Goal: Information Seeking & Learning: Understand process/instructions

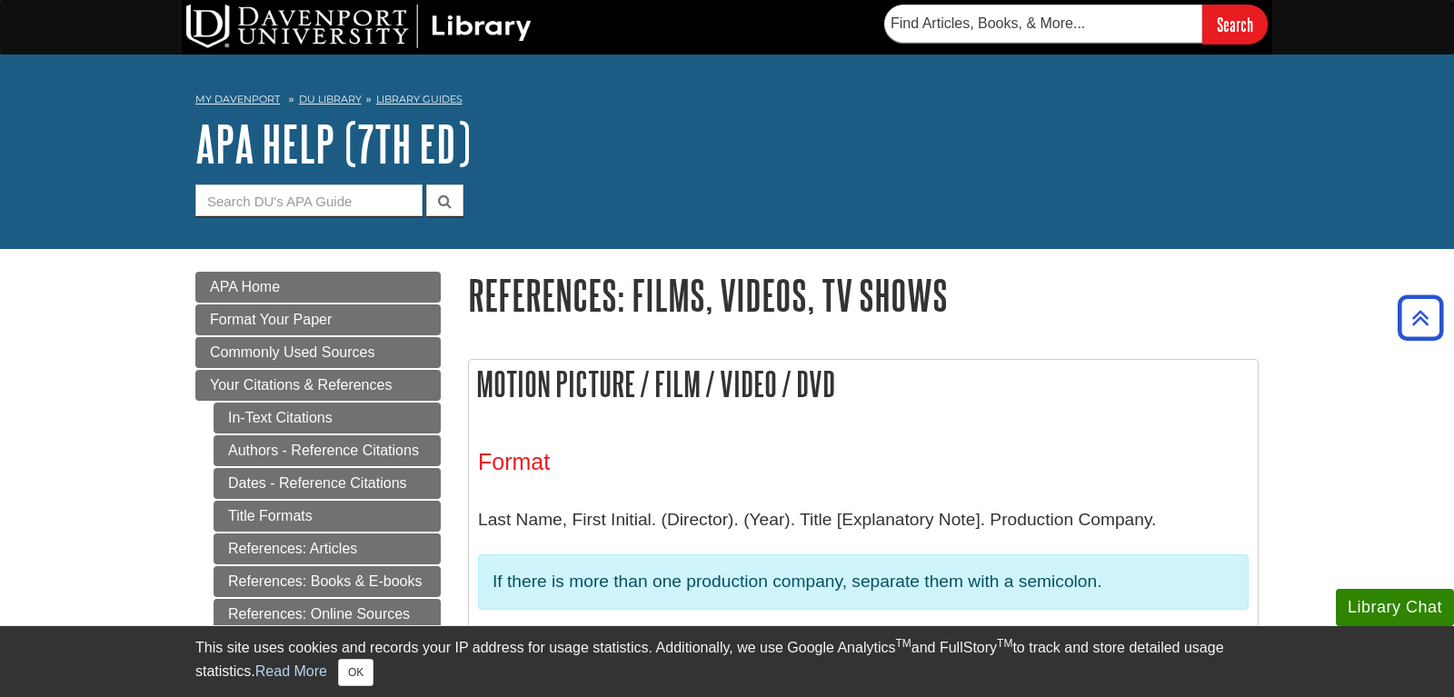
scroll to position [278, 0]
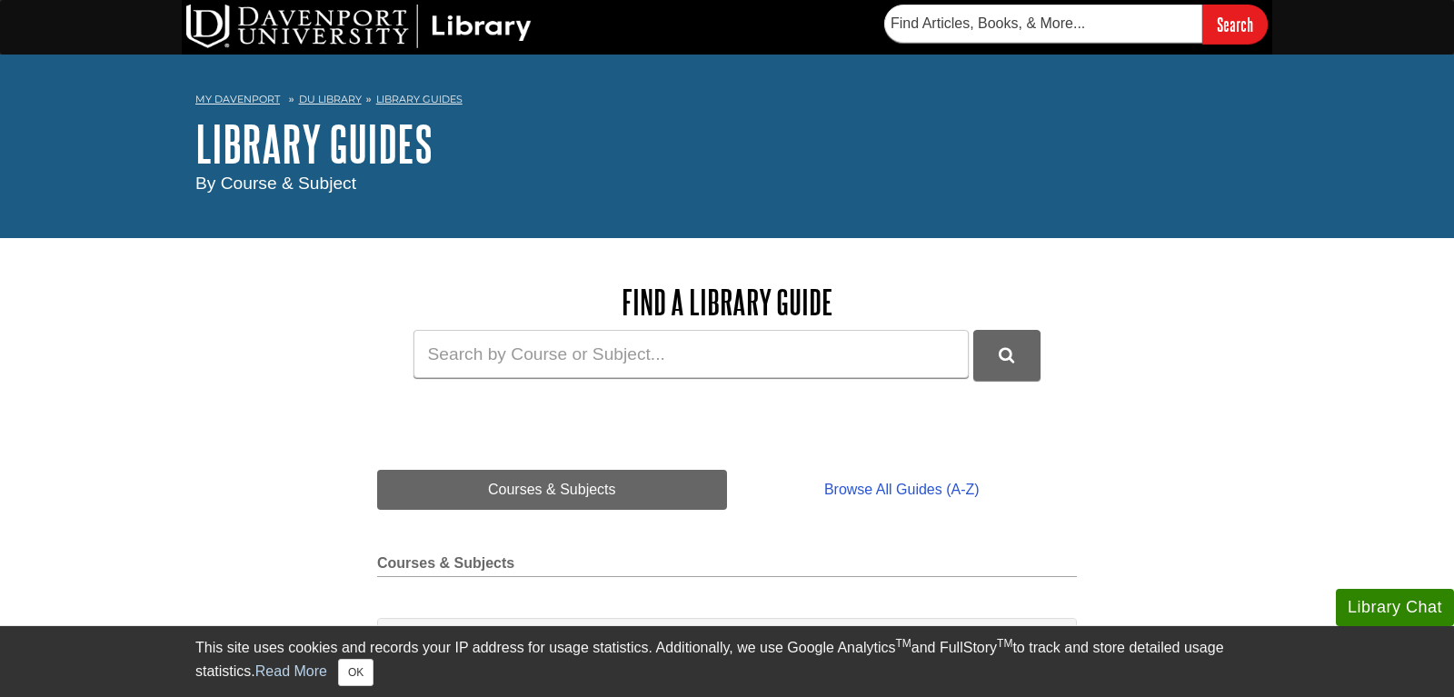
scroll to position [371, 0]
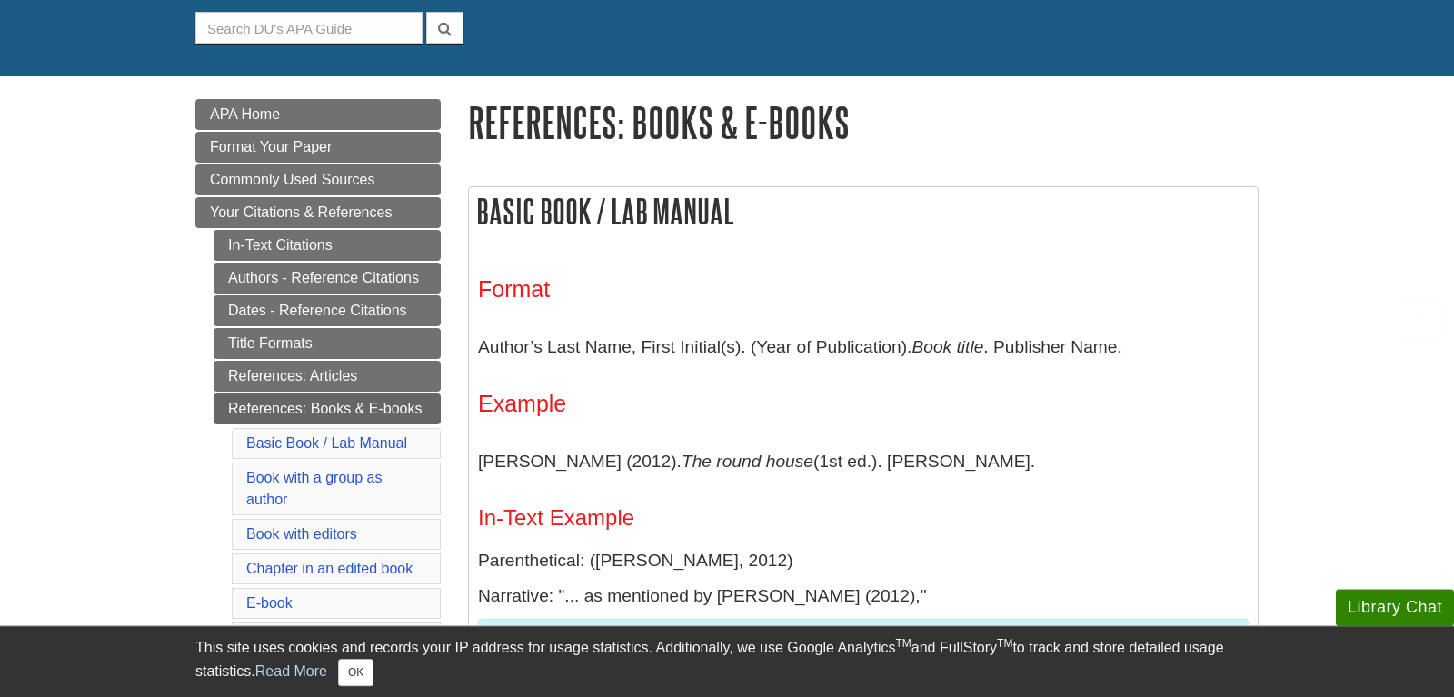
scroll to position [278, 0]
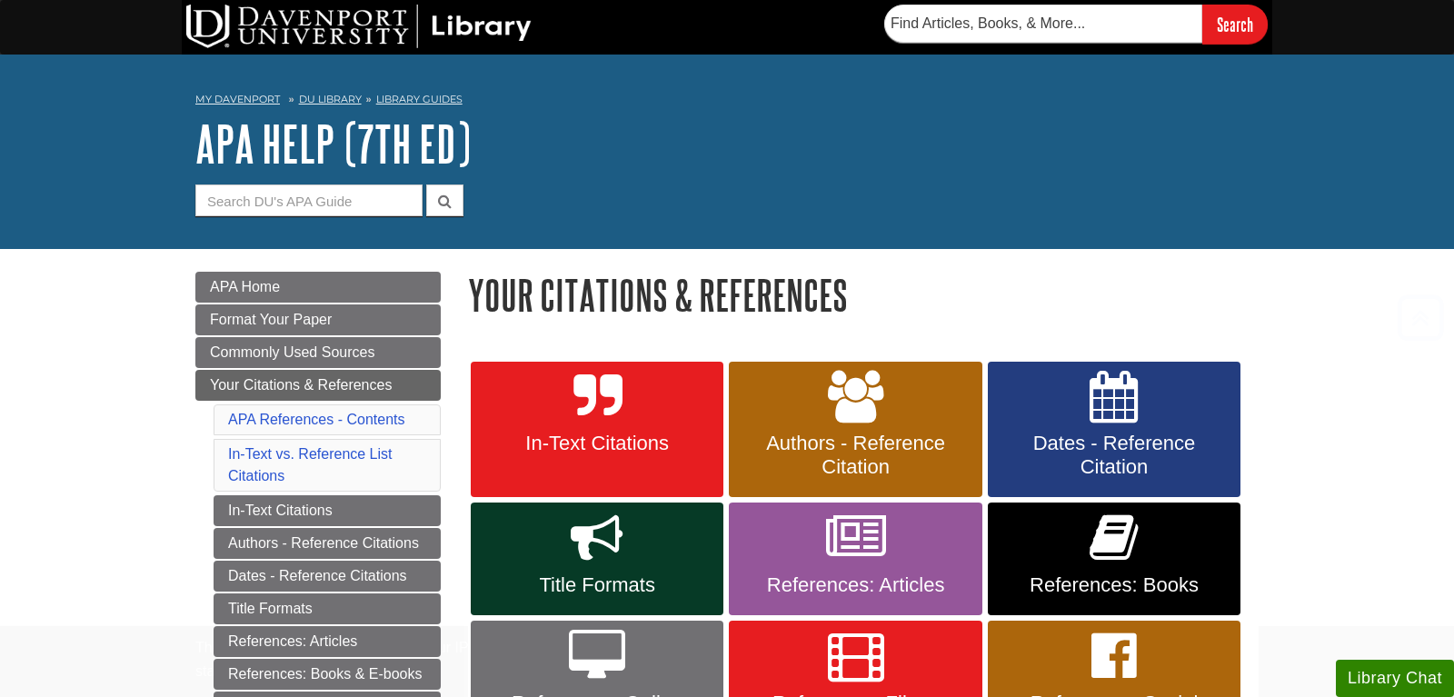
scroll to position [278, 0]
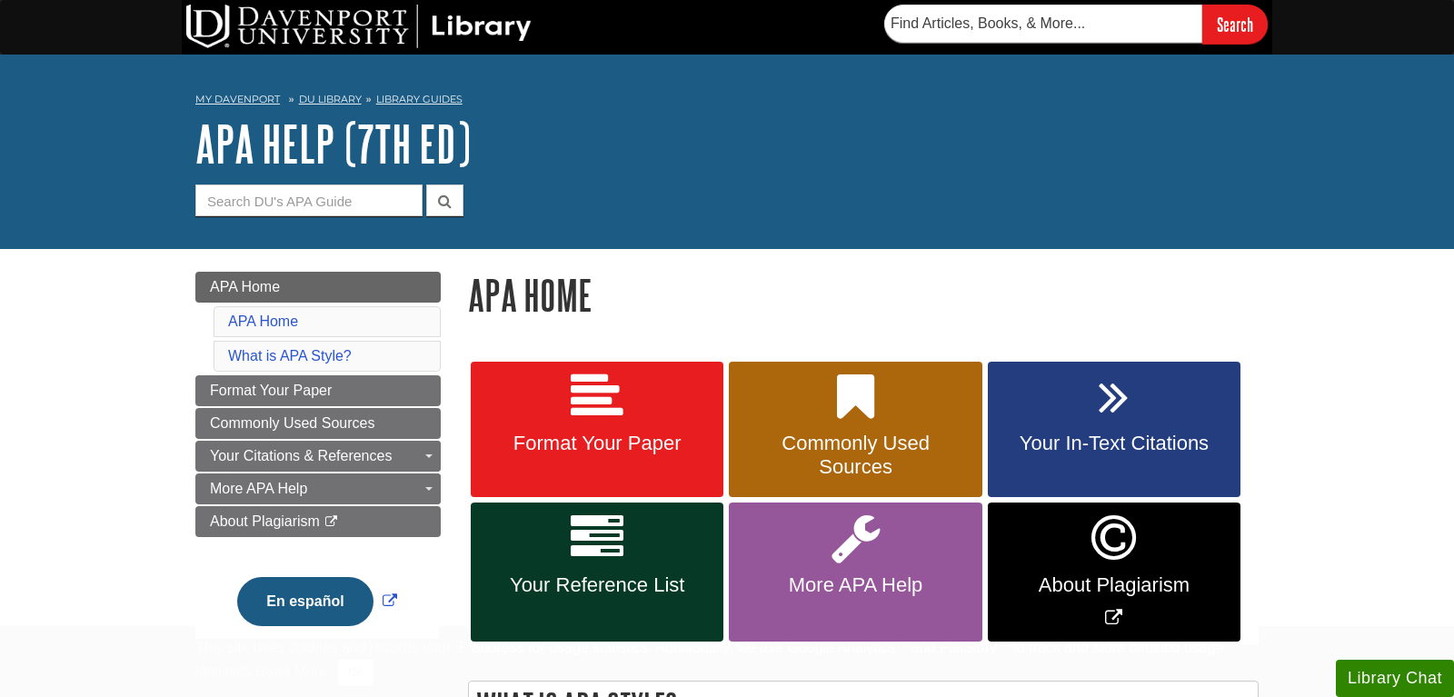
scroll to position [185, 0]
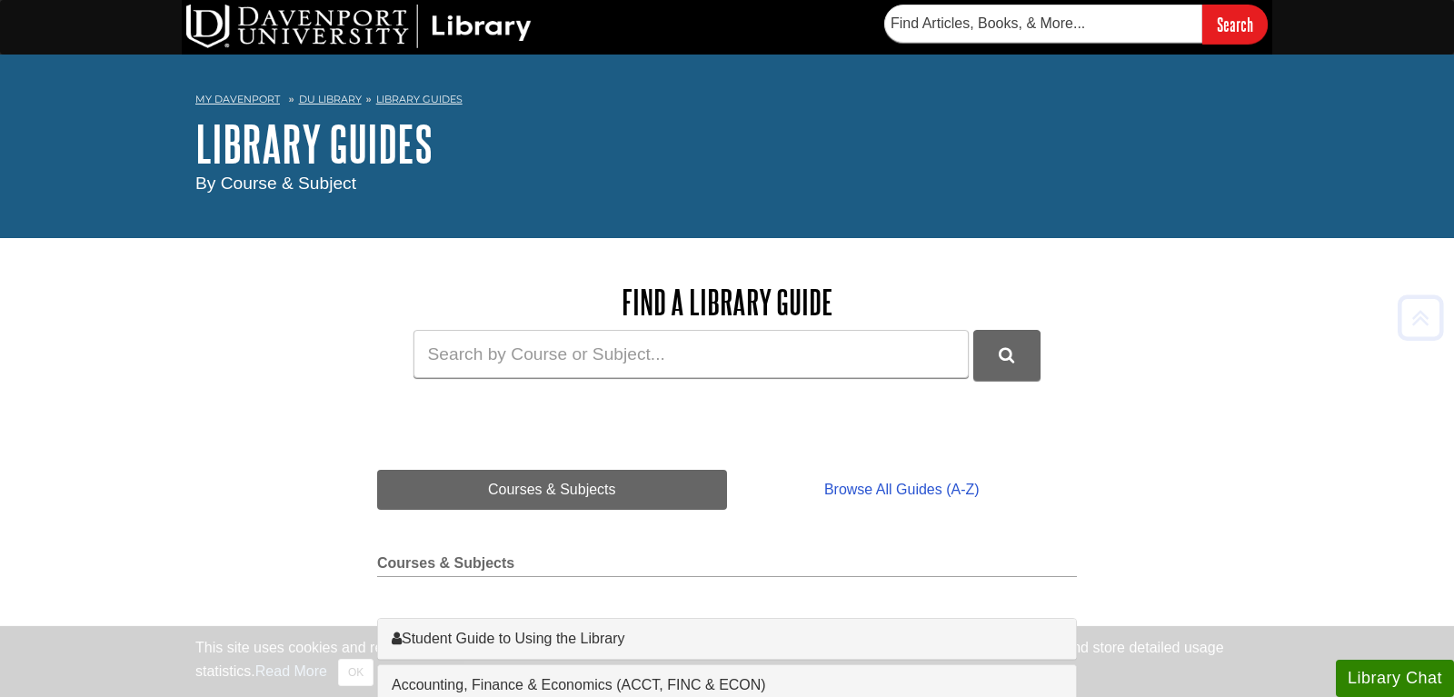
scroll to position [464, 0]
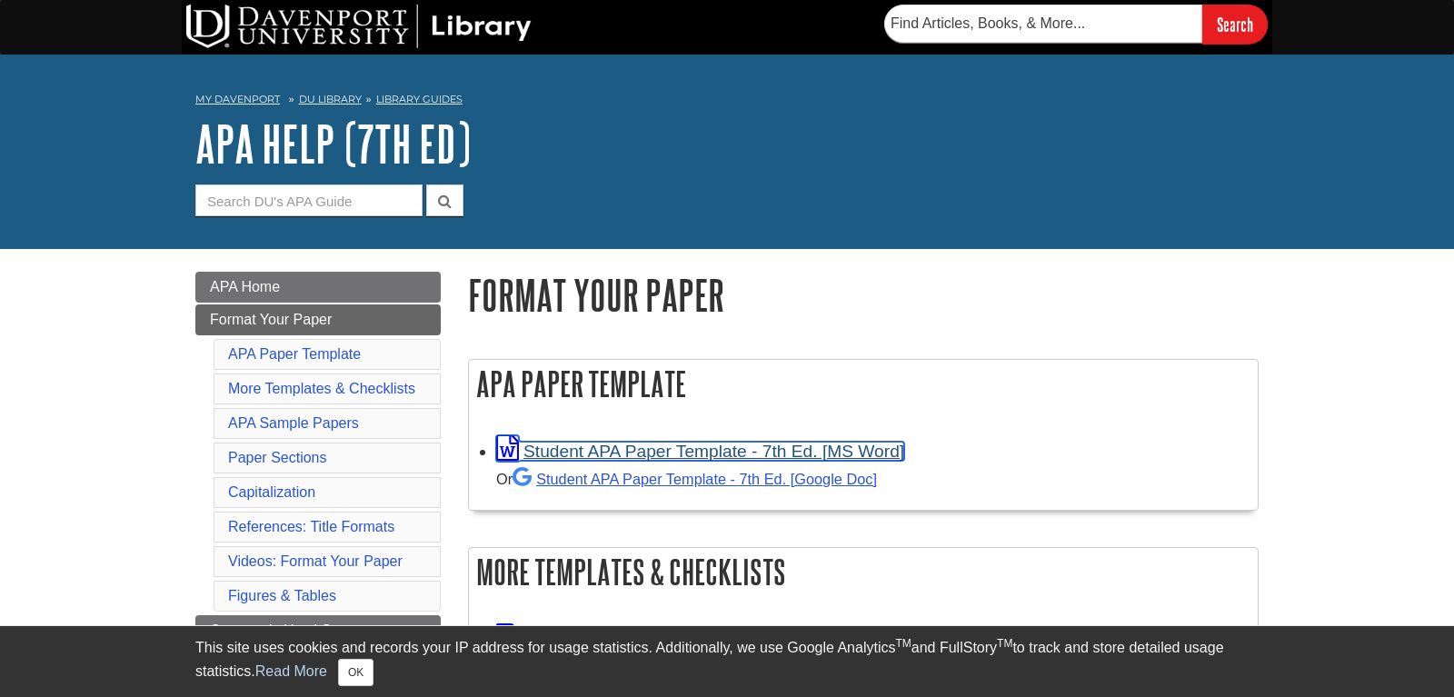
click at [628, 452] on link "Student APA Paper Template - 7th Ed. [MS Word]" at bounding box center [700, 451] width 408 height 19
